Goal: Task Accomplishment & Management: Use online tool/utility

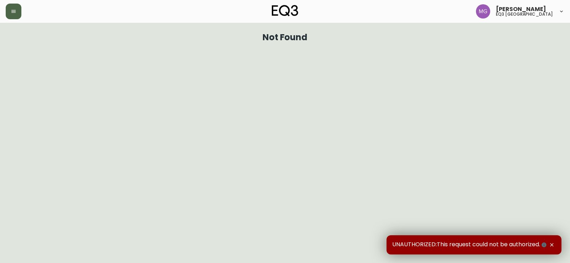
click at [13, 10] on icon "button" at bounding box center [13, 11] width 4 height 3
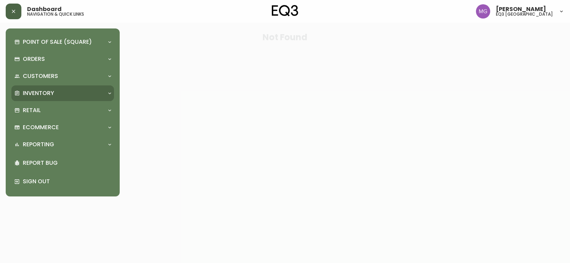
click at [33, 91] on p "Inventory" at bounding box center [38, 93] width 31 height 8
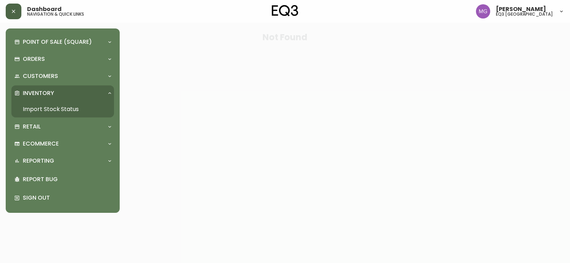
click at [46, 111] on link "Import Stock Status" at bounding box center [62, 109] width 103 height 16
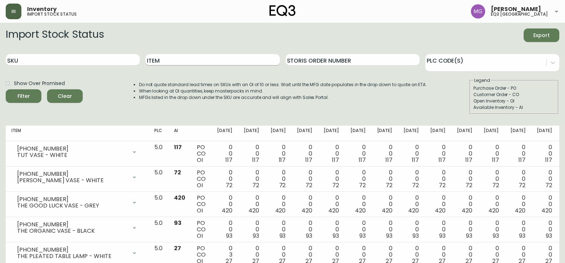
click at [182, 59] on input "Item" at bounding box center [212, 59] width 134 height 11
type input "[PERSON_NAME]"
click at [6, 89] on button "Filter" at bounding box center [24, 96] width 36 height 14
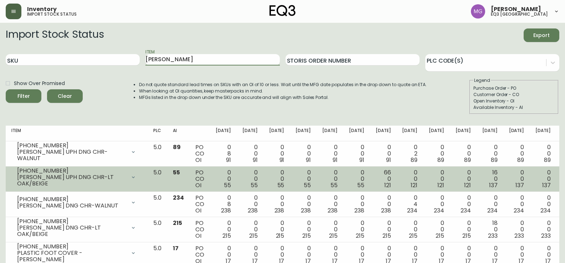
scroll to position [20, 0]
